Goal: Find specific page/section: Find specific page/section

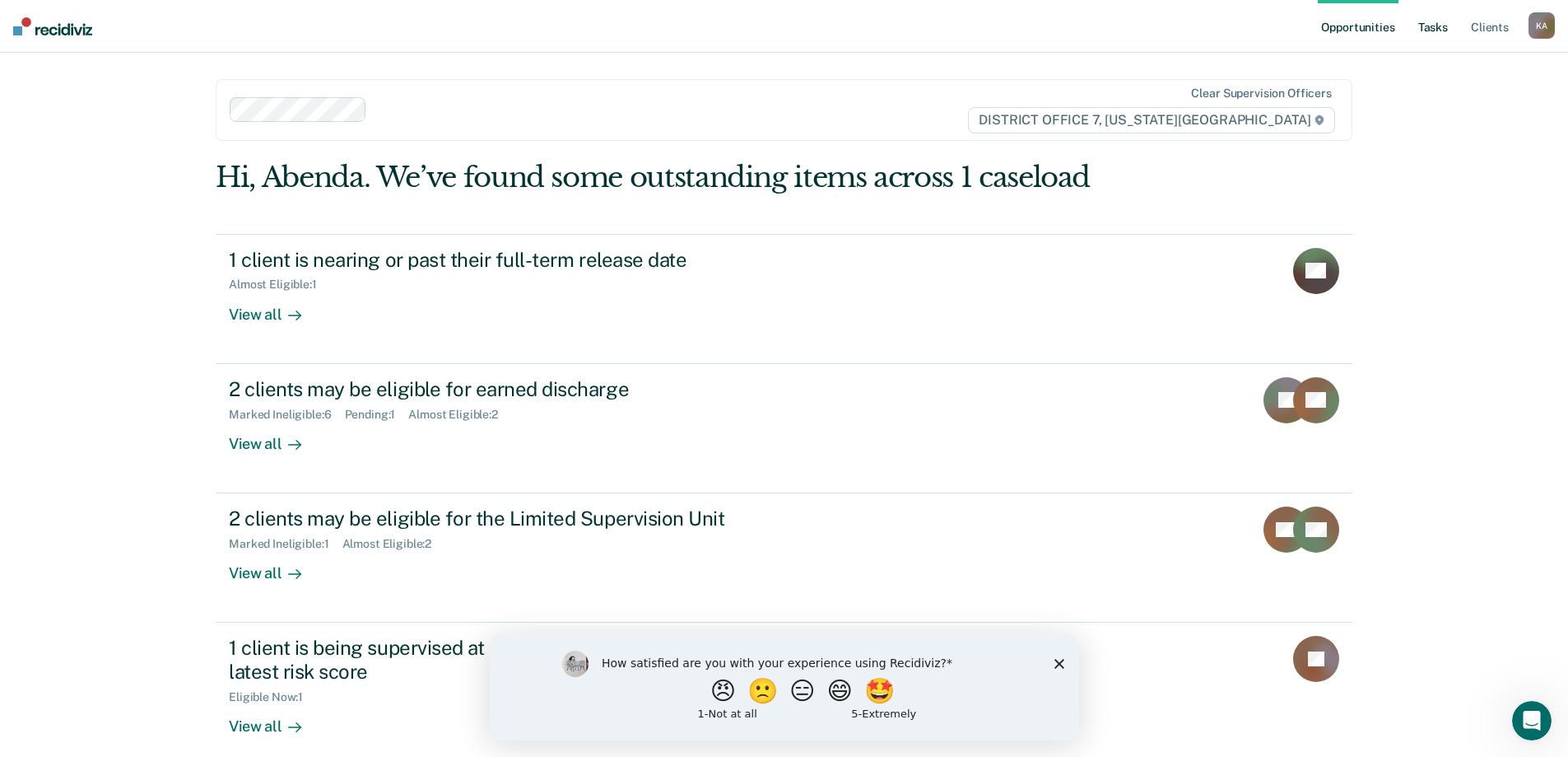
click at [1443, 29] on link "Tasks" at bounding box center [1434, 26] width 37 height 53
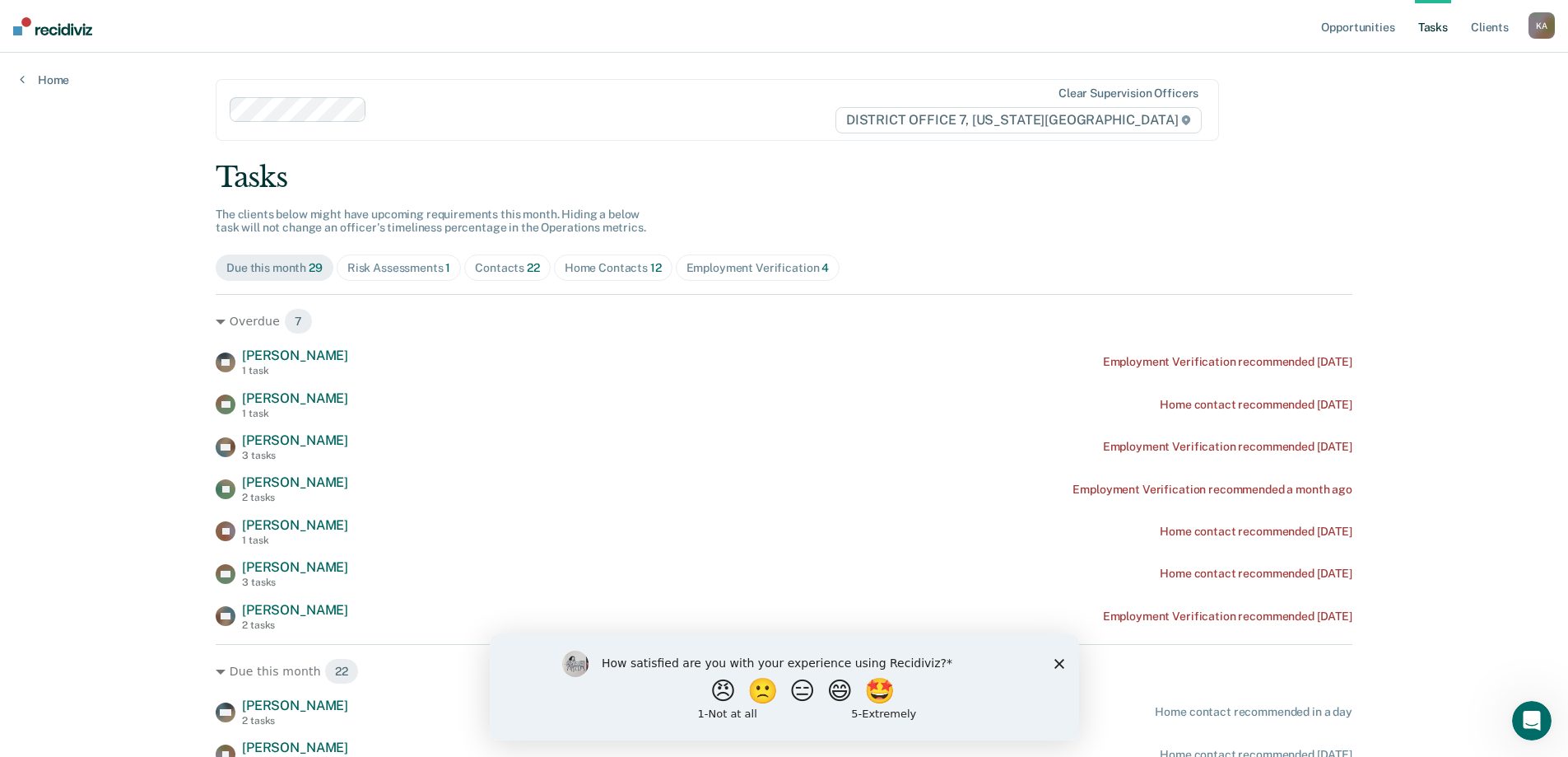
click at [609, 270] on div "Home Contacts 12" at bounding box center [613, 268] width 97 height 14
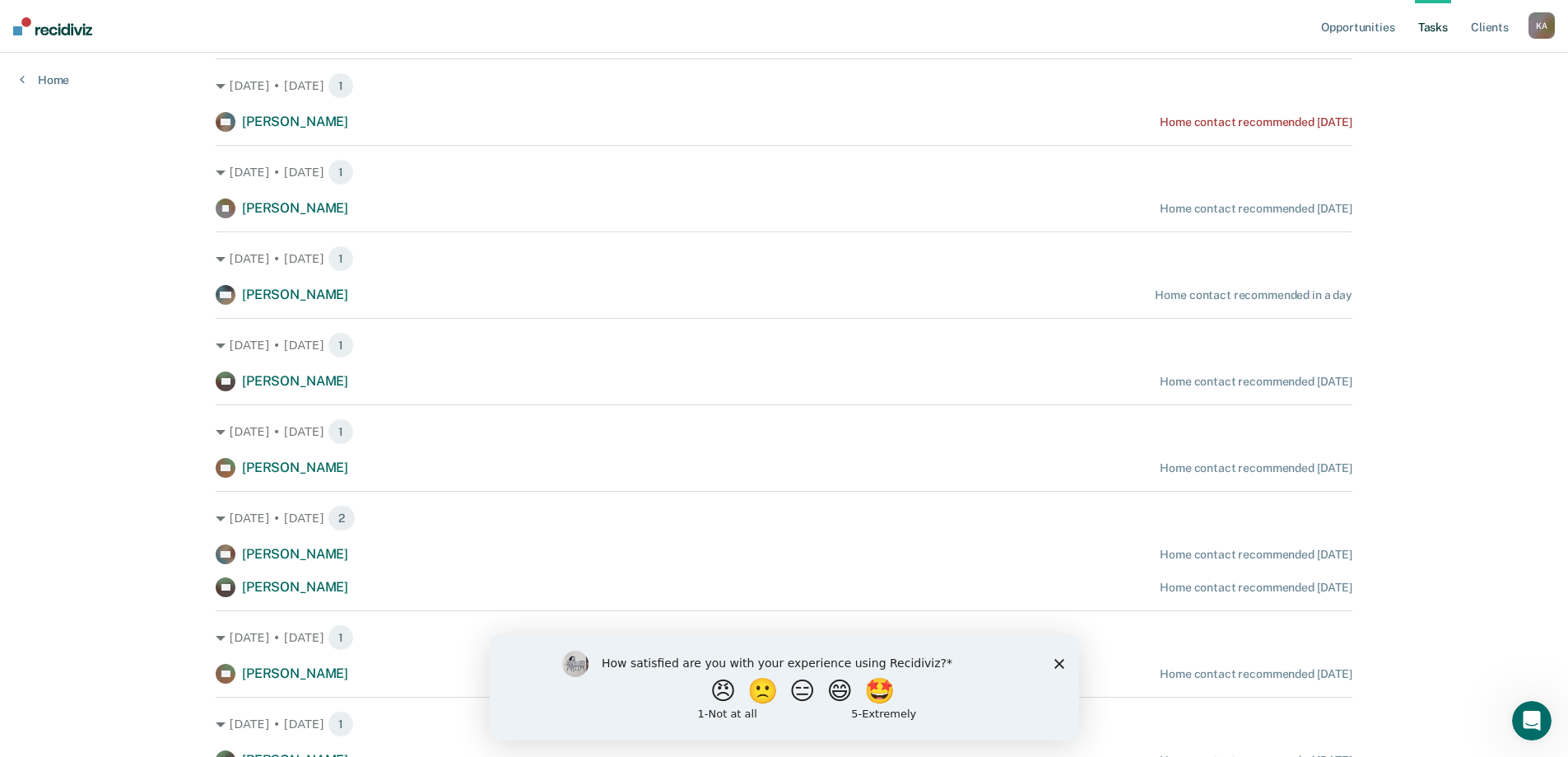
scroll to position [574, 0]
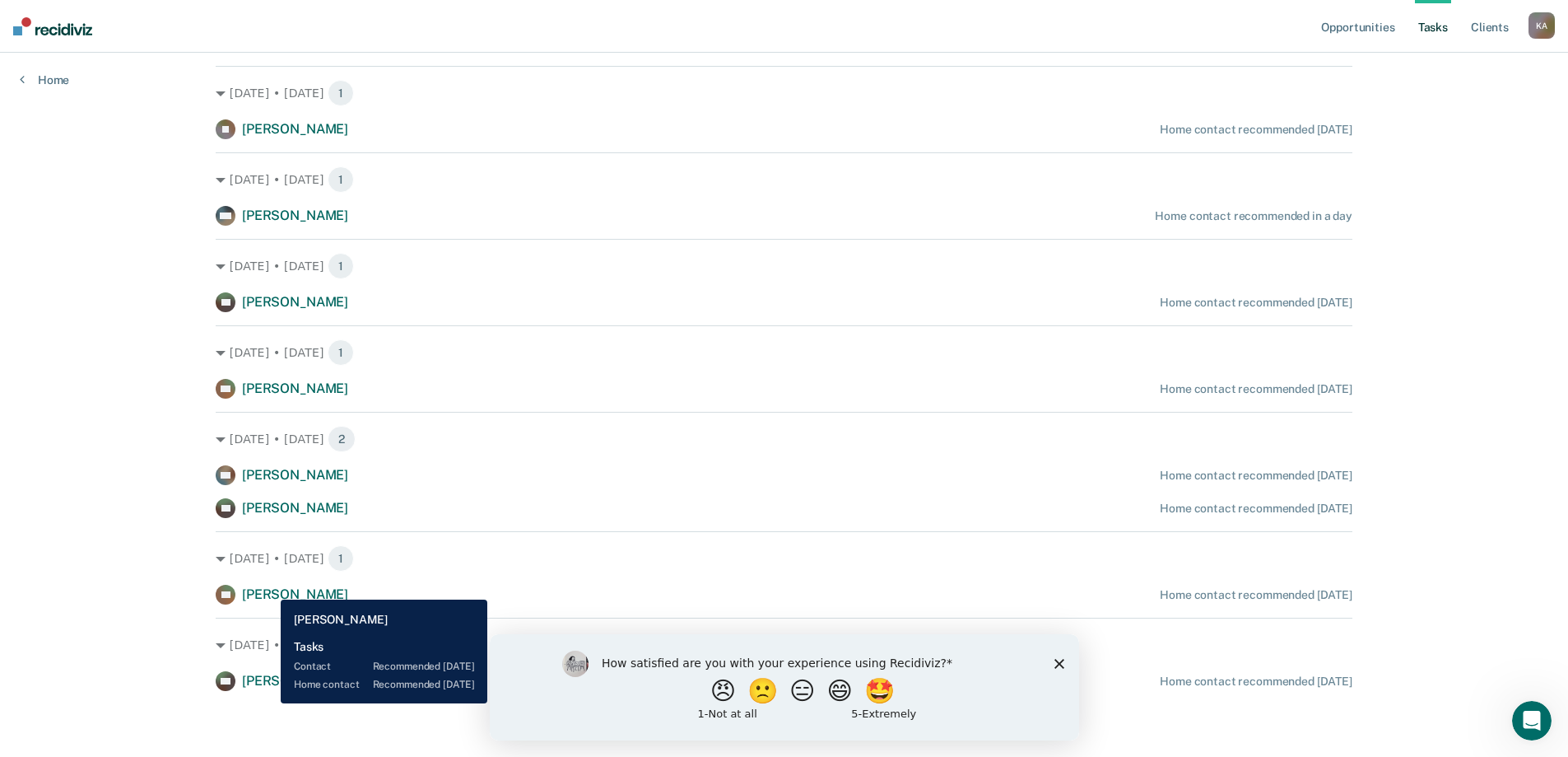
click at [268, 587] on span "[PERSON_NAME]" at bounding box center [295, 594] width 106 height 16
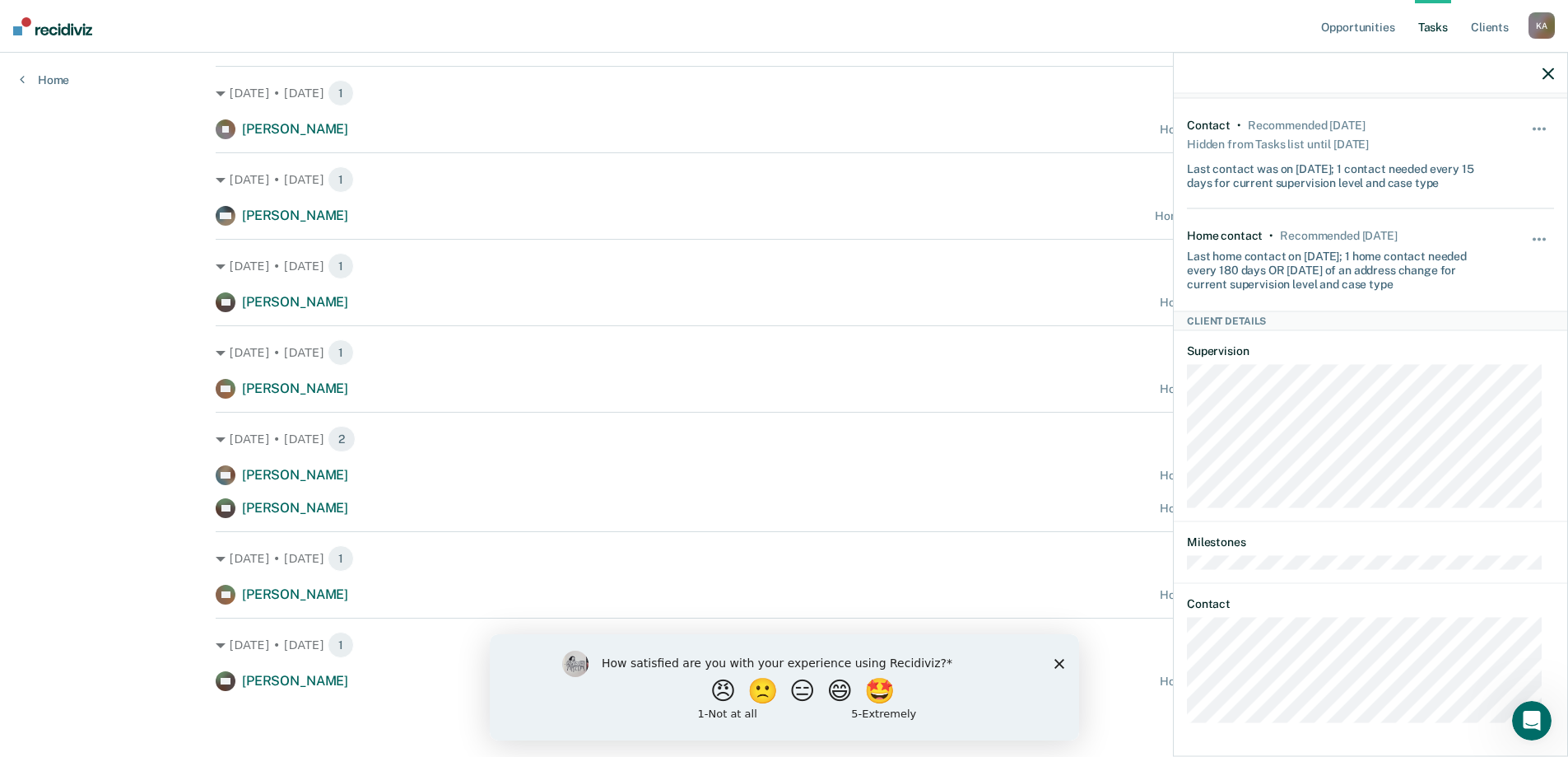
scroll to position [85, 0]
